Goal: Transaction & Acquisition: Purchase product/service

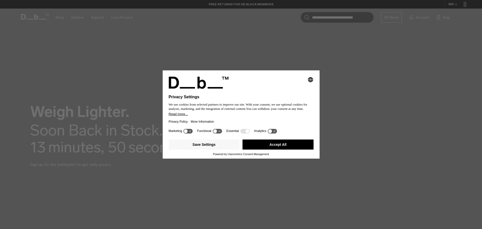
click at [190, 131] on icon at bounding box center [190, 131] width 2 height 2
click at [191, 131] on icon at bounding box center [190, 131] width 4 height 4
click at [273, 130] on icon at bounding box center [271, 130] width 9 height 5
click at [272, 131] on icon at bounding box center [274, 131] width 4 height 4
click at [202, 145] on button "Save Settings" at bounding box center [204, 144] width 71 height 10
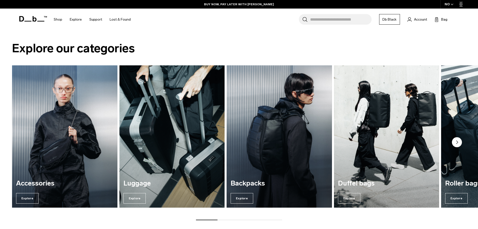
scroll to position [251, 0]
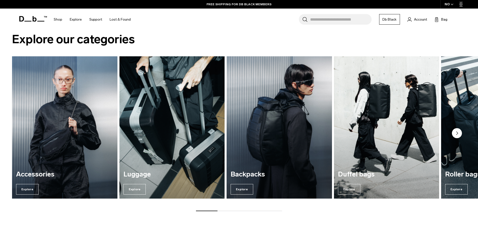
drag, startPoint x: 208, startPoint y: 211, endPoint x: 225, endPoint y: 211, distance: 17.3
click at [225, 211] on div "Explore our categories Accessories Explore Luggage Explore Backpacks Explore Du…" at bounding box center [239, 122] width 478 height 208
click at [235, 210] on div at bounding box center [239, 210] width 86 height 1
drag, startPoint x: 273, startPoint y: 210, endPoint x: 281, endPoint y: 210, distance: 7.8
click at [281, 210] on div at bounding box center [239, 210] width 86 height 1
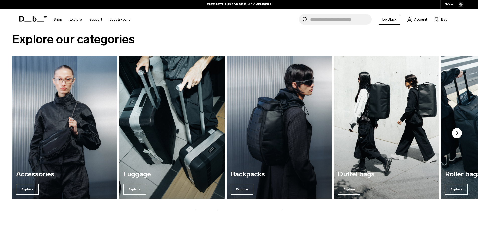
click at [281, 210] on div at bounding box center [239, 210] width 86 height 1
click at [458, 133] on icon "Next slide" at bounding box center [457, 132] width 2 height 3
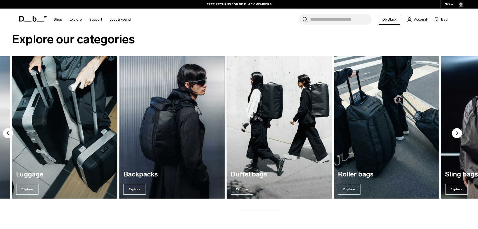
click at [458, 132] on circle "Next slide" at bounding box center [457, 133] width 10 height 10
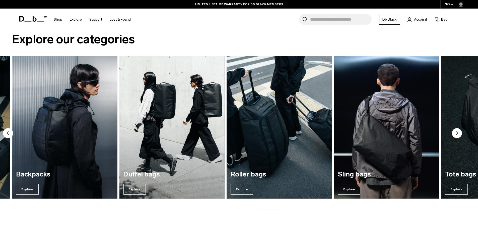
click at [456, 132] on circle "Next slide" at bounding box center [457, 133] width 10 height 10
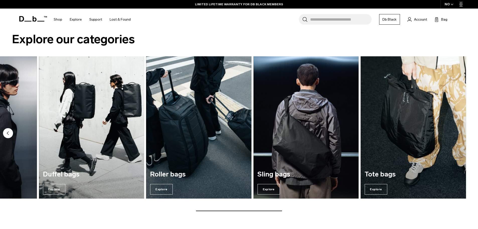
click at [7, 132] on circle "Previous slide" at bounding box center [8, 133] width 10 height 10
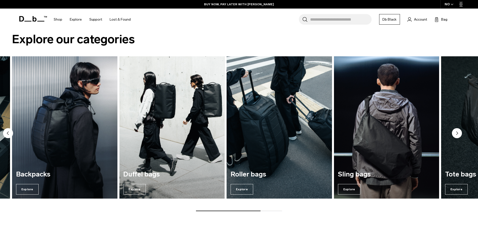
click at [59, 130] on img "3 / 7" at bounding box center [65, 127] width 108 height 146
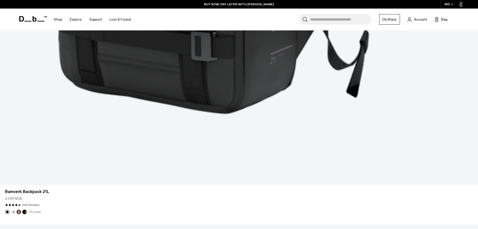
scroll to position [1631, 0]
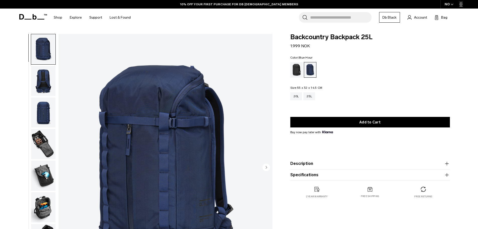
scroll to position [25, 0]
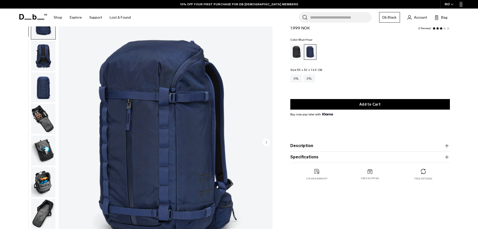
click at [41, 57] on img "button" at bounding box center [43, 56] width 24 height 30
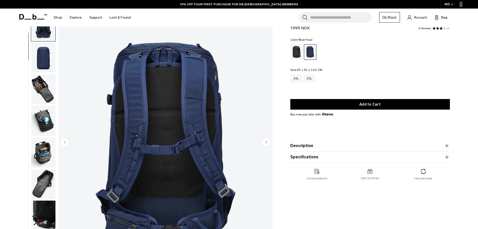
scroll to position [32, 0]
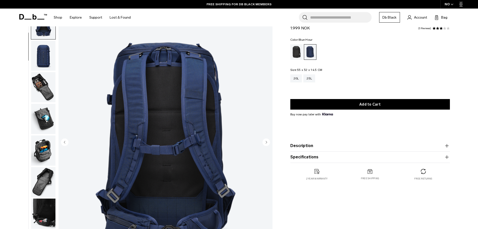
click at [44, 57] on img "button" at bounding box center [43, 56] width 24 height 30
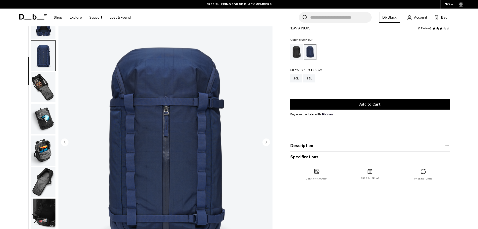
scroll to position [63, 0]
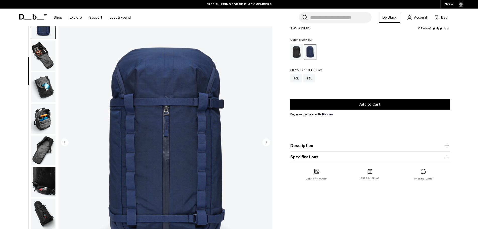
click at [44, 58] on img "button" at bounding box center [43, 55] width 24 height 30
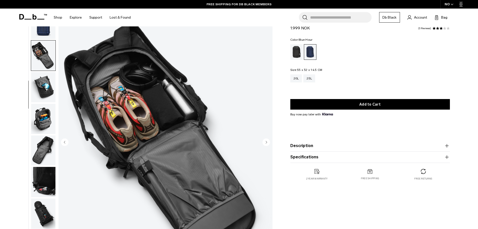
scroll to position [79, 0]
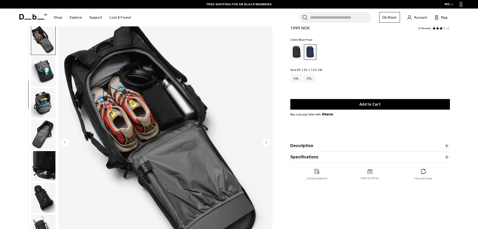
click at [43, 67] on img "button" at bounding box center [43, 71] width 24 height 30
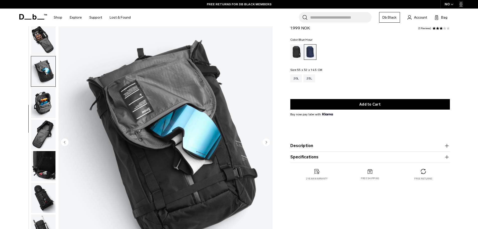
click at [44, 101] on img "button" at bounding box center [43, 103] width 24 height 30
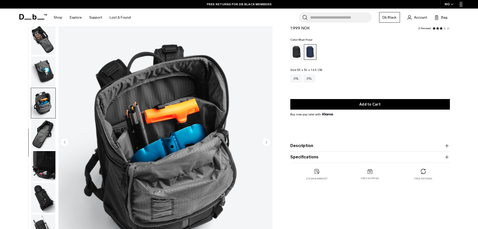
click at [45, 133] on img "button" at bounding box center [43, 134] width 24 height 30
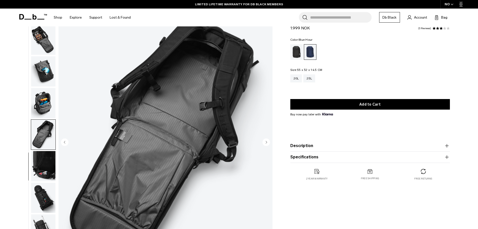
click at [44, 159] on img "button" at bounding box center [43, 166] width 24 height 30
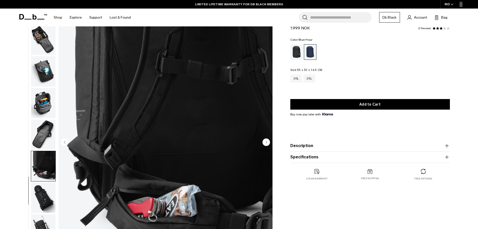
click at [45, 194] on img "button" at bounding box center [43, 197] width 24 height 30
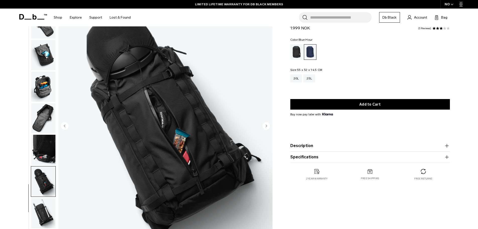
scroll to position [75, 0]
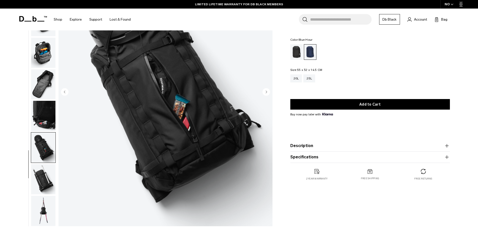
click at [41, 183] on img "button" at bounding box center [43, 179] width 24 height 30
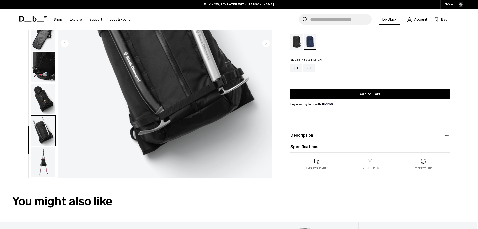
scroll to position [125, 0]
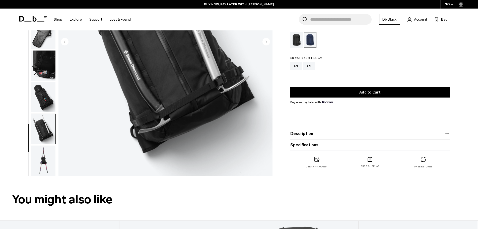
click at [40, 165] on img "button" at bounding box center [43, 160] width 24 height 30
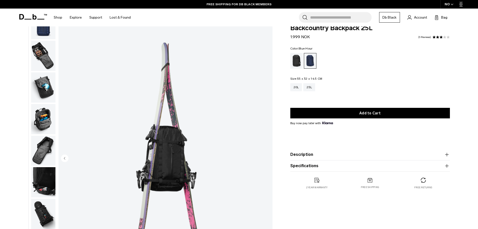
scroll to position [0, 0]
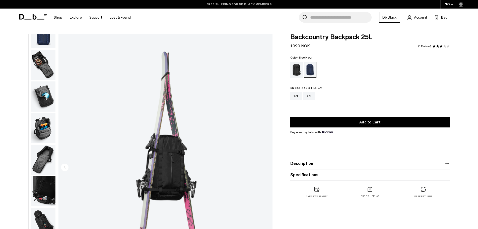
click at [250, 4] on link "FREE SHIPPING FOR DB BLACK MEMBERS" at bounding box center [238, 4] width 65 height 5
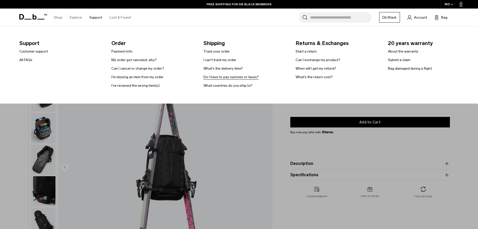
click at [237, 77] on link "Do I have to pay customs or taxes?" at bounding box center [230, 76] width 55 height 5
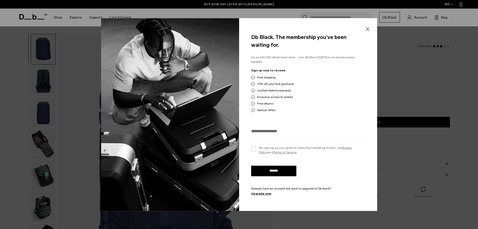
click at [274, 134] on div at bounding box center [308, 133] width 114 height 12
click at [262, 141] on form "By signing up you agree to receiving marketing emails, our Privacy Policy and T…" at bounding box center [308, 161] width 114 height 69
click at [285, 129] on input "email" at bounding box center [308, 131] width 114 height 8
type input "**********"
click at [254, 146] on label "By signing up you agree to receiving marketing emails, our Privacy Policy and T…" at bounding box center [308, 149] width 114 height 9
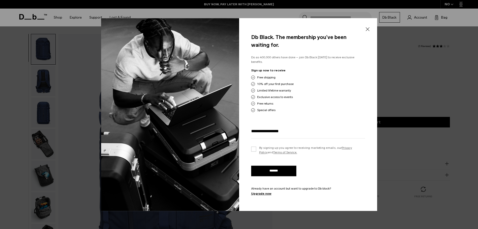
click at [275, 168] on input "*******" at bounding box center [273, 170] width 45 height 11
